Goal: Task Accomplishment & Management: Manage account settings

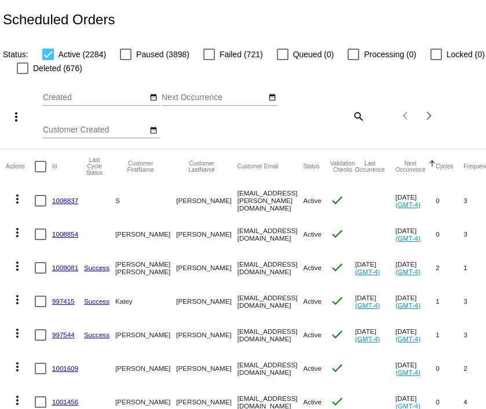
click at [355, 116] on mat-icon "search" at bounding box center [358, 116] width 14 height 18
click at [331, 123] on div "Search" at bounding box center [324, 116] width 81 height 33
click at [330, 112] on input "Search" at bounding box center [324, 113] width 81 height 9
paste input "[EMAIL_ADDRESS][DOMAIN_NAME]"
type input "[EMAIL_ADDRESS][DOMAIN_NAME]"
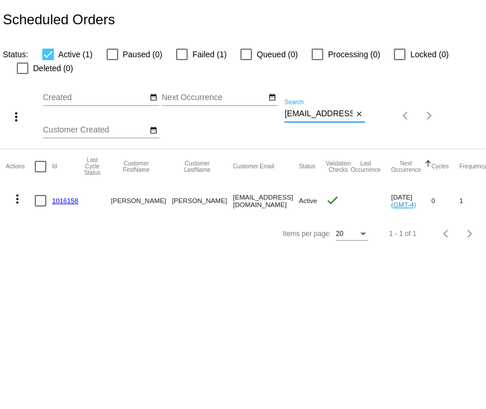
click at [308, 118] on input "[EMAIL_ADDRESS][DOMAIN_NAME]" at bounding box center [318, 113] width 68 height 9
click at [308, 119] on input "[EMAIL_ADDRESS][DOMAIN_NAME]" at bounding box center [318, 113] width 68 height 9
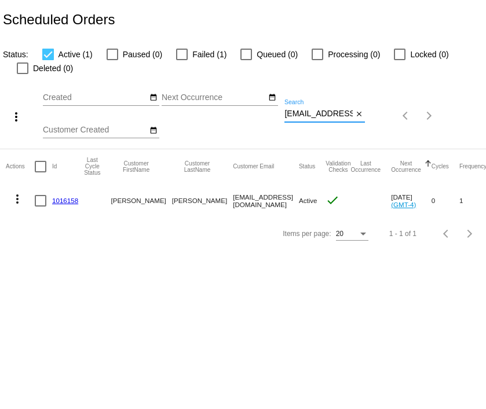
click at [308, 119] on input "[EMAIL_ADDRESS][DOMAIN_NAME]" at bounding box center [318, 113] width 68 height 9
click at [307, 115] on input "[EMAIL_ADDRESS][DOMAIN_NAME]" at bounding box center [318, 113] width 68 height 9
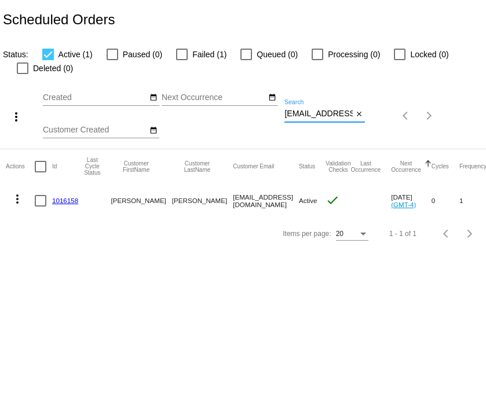
click at [307, 115] on input "[EMAIL_ADDRESS][DOMAIN_NAME]" at bounding box center [318, 113] width 68 height 9
click at [181, 53] on div at bounding box center [182, 55] width 12 height 12
click at [181, 60] on input "Failed (1)" at bounding box center [181, 60] width 1 height 1
checkbox input "true"
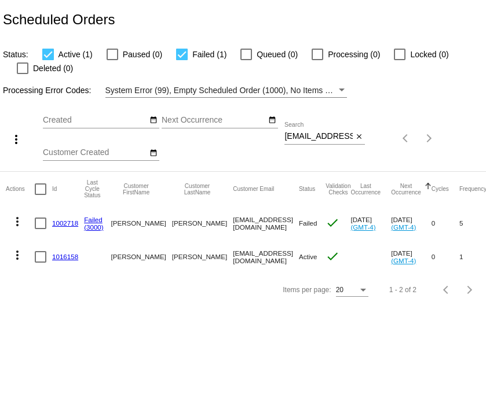
click at [67, 222] on link "1002718" at bounding box center [65, 224] width 26 height 8
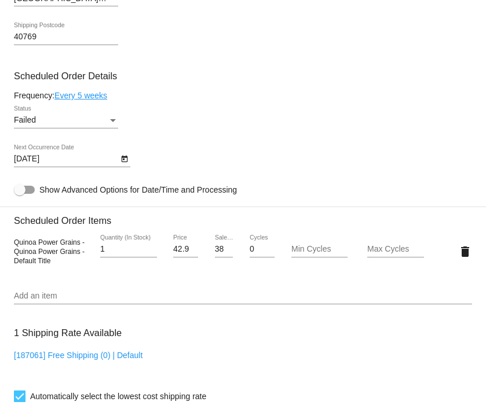
scroll to position [667, 0]
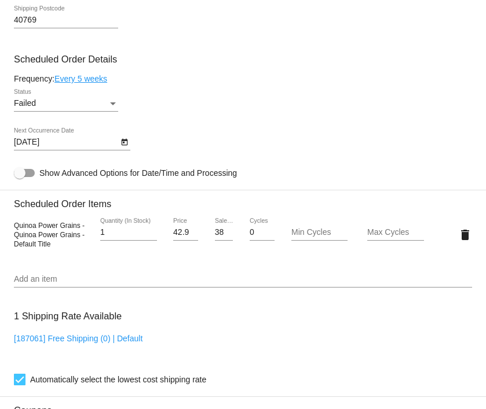
click at [217, 231] on input "38.691" at bounding box center [224, 232] width 19 height 9
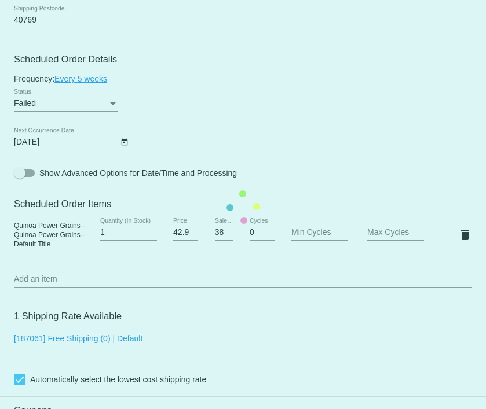
click at [228, 275] on mat-card "Customer 6147715: [PERSON_NAME] [PERSON_NAME][EMAIL_ADDRESS][DOMAIN_NAME] Custo…" at bounding box center [243, 207] width 486 height 1158
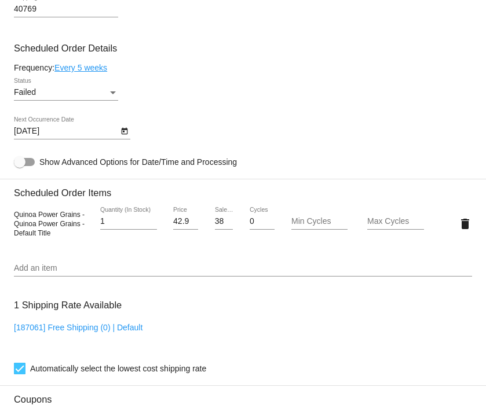
scroll to position [680, 0]
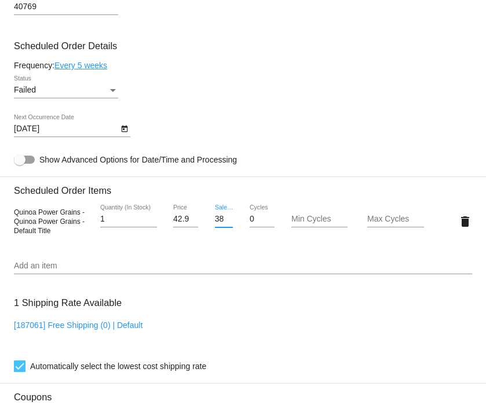
drag, startPoint x: 215, startPoint y: 220, endPoint x: 206, endPoint y: 225, distance: 10.4
click at [206, 225] on div "38.691 Sale Price" at bounding box center [224, 221] width 38 height 33
click at [206, 225] on mat-card "Customer 6147715: [PERSON_NAME] [PERSON_NAME][EMAIL_ADDRESS][DOMAIN_NAME] Custo…" at bounding box center [243, 194] width 486 height 1158
